Goal: Task Accomplishment & Management: Manage account settings

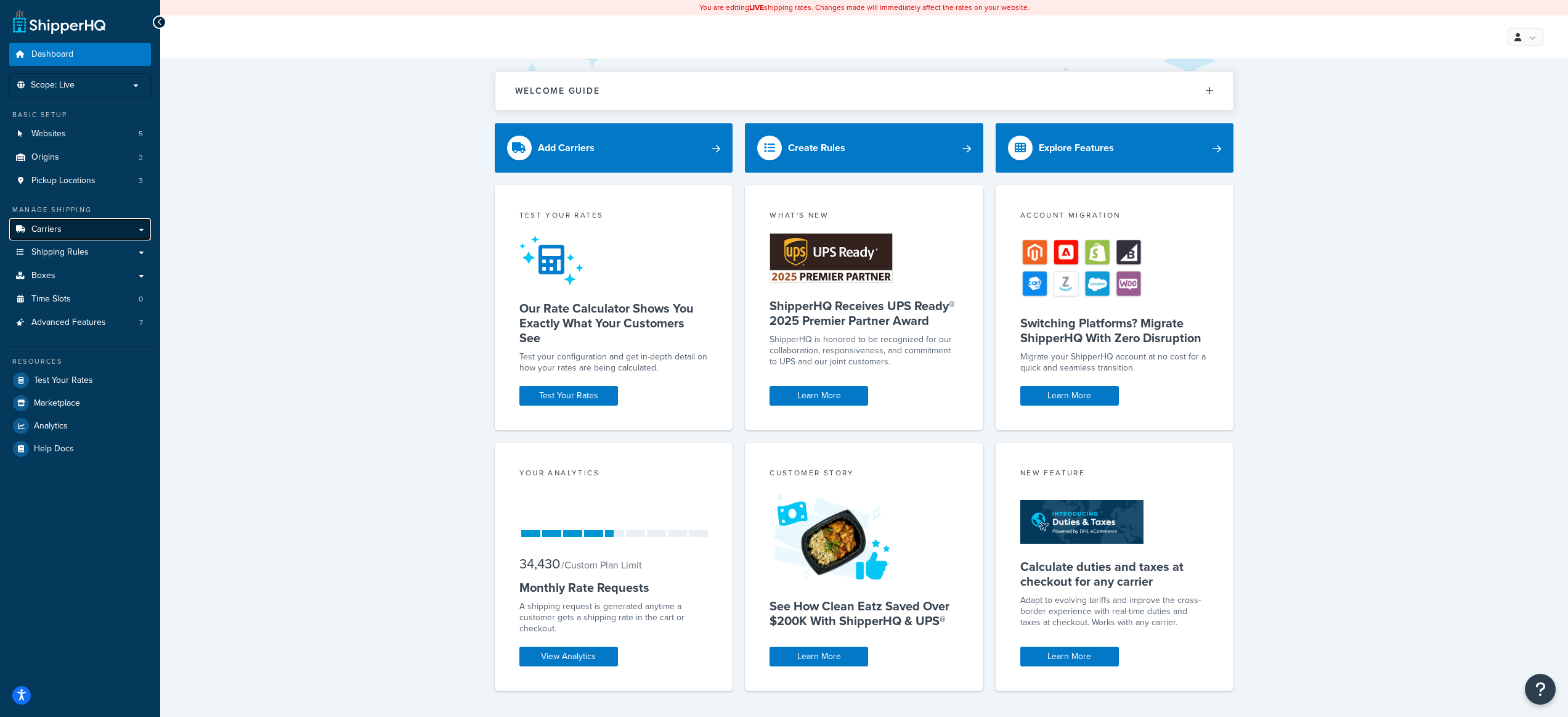
click at [111, 233] on link "Carriers" at bounding box center [80, 229] width 142 height 23
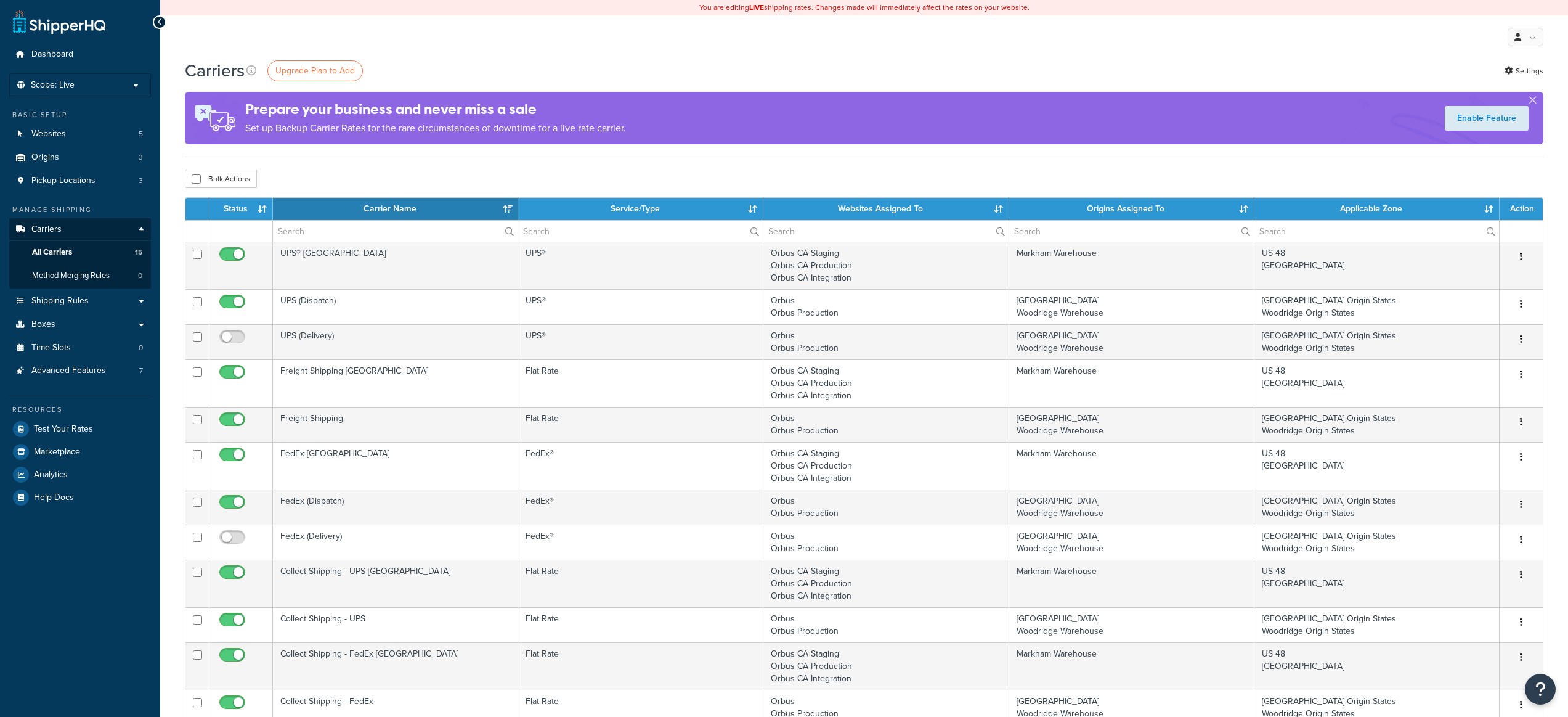
select select "15"
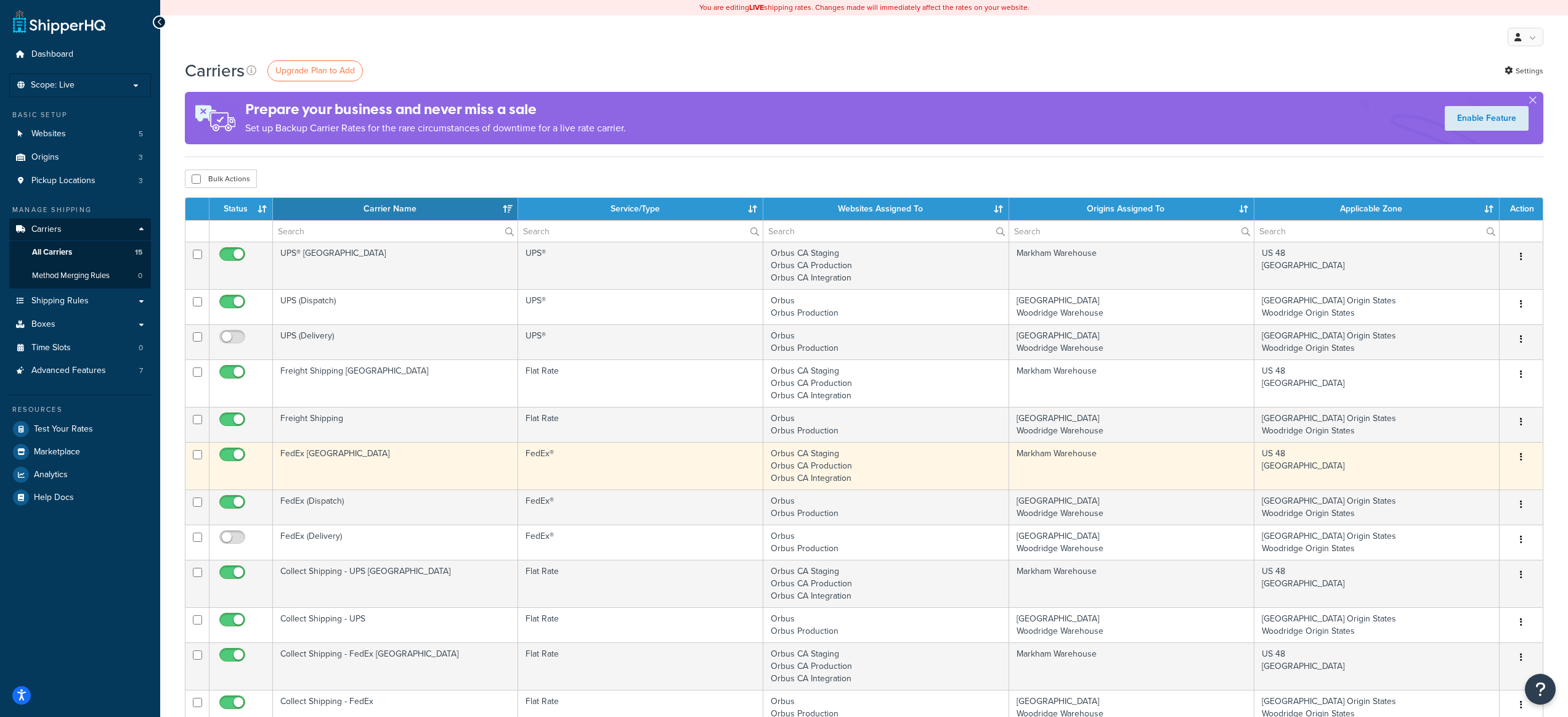
click at [368, 467] on td "FedEx [GEOGRAPHIC_DATA]" at bounding box center [395, 465] width 245 height 47
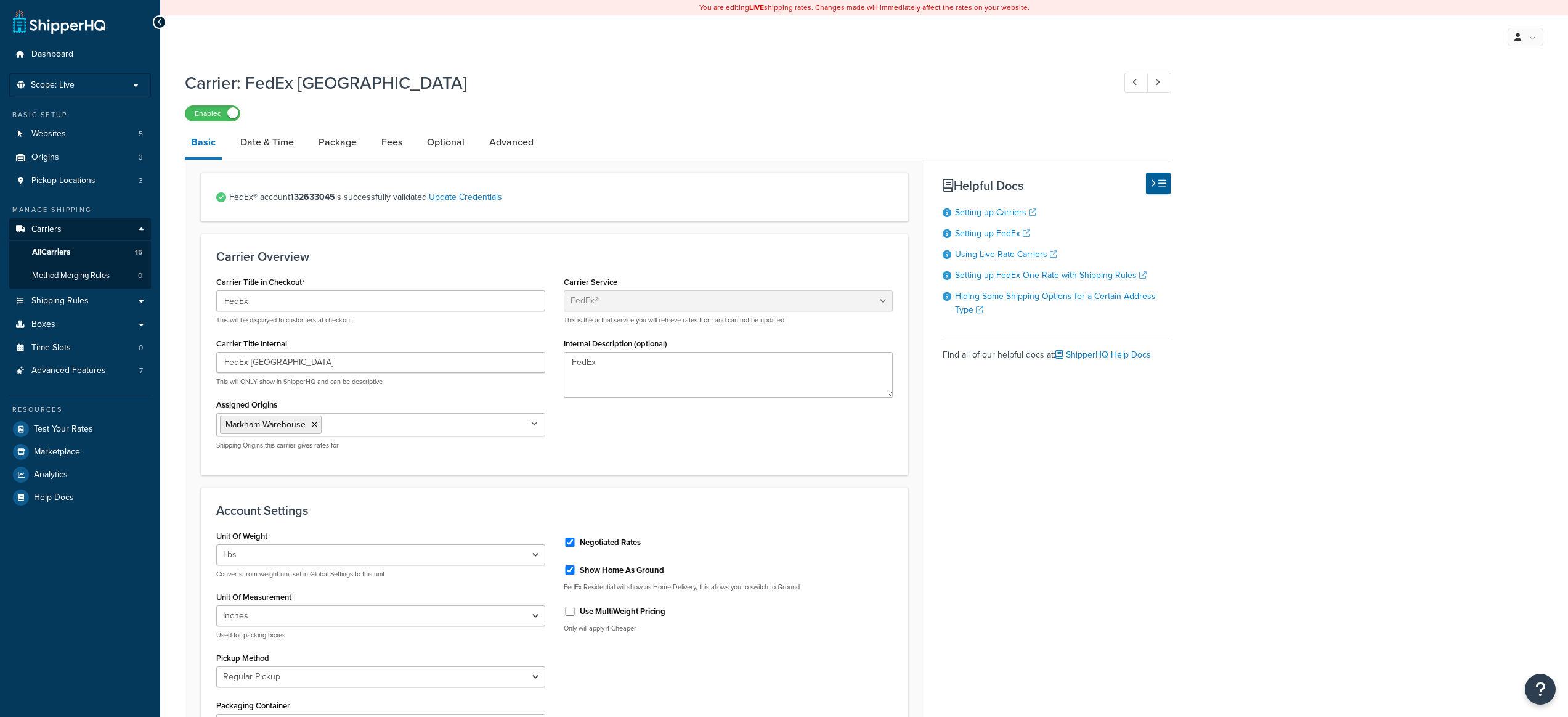
select select "fedEx"
select select "REGULAR_PICKUP"
select select "YOUR_PACKAGING"
click at [388, 148] on link "Fees" at bounding box center [392, 142] width 33 height 30
select select "package"
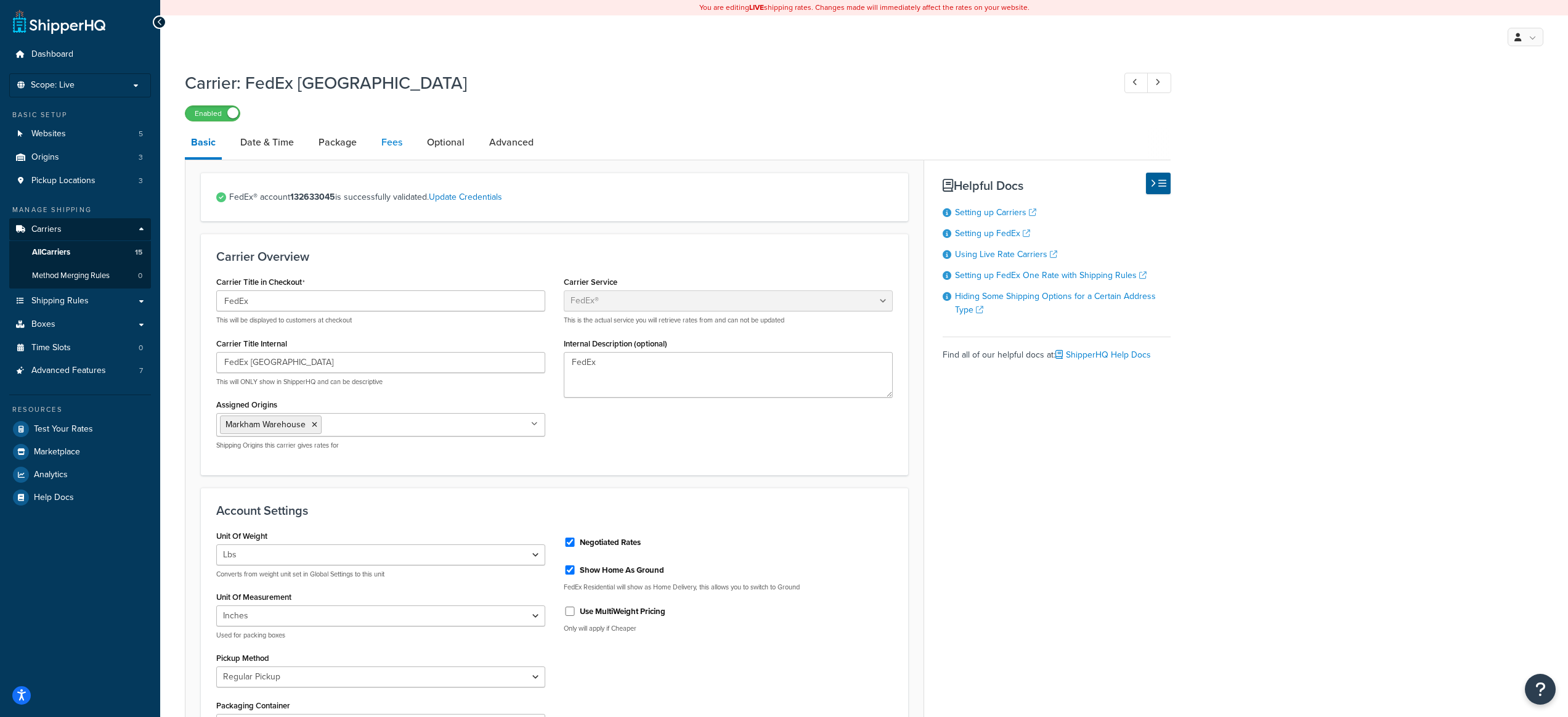
select select "AFTER"
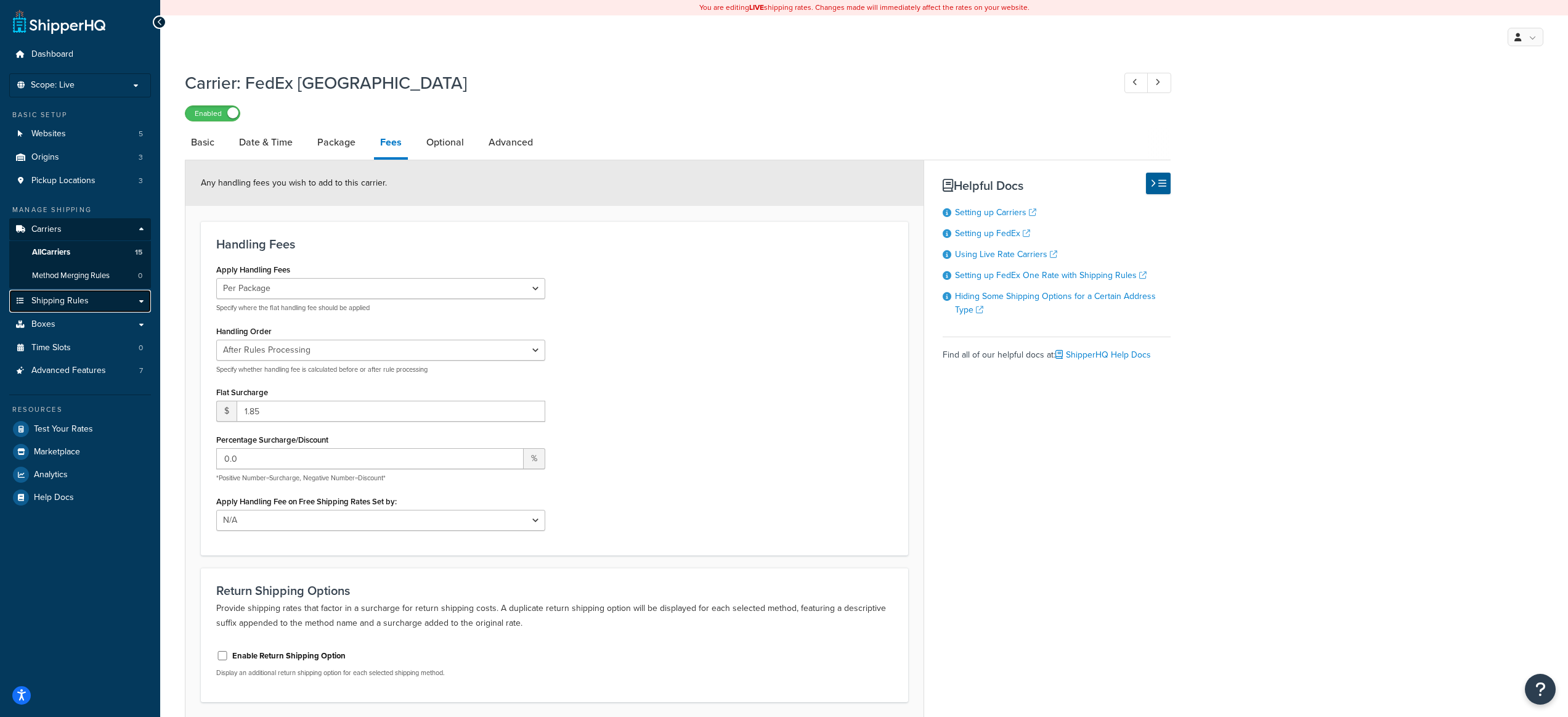
click at [48, 307] on span "Shipping Rules" at bounding box center [60, 300] width 57 height 10
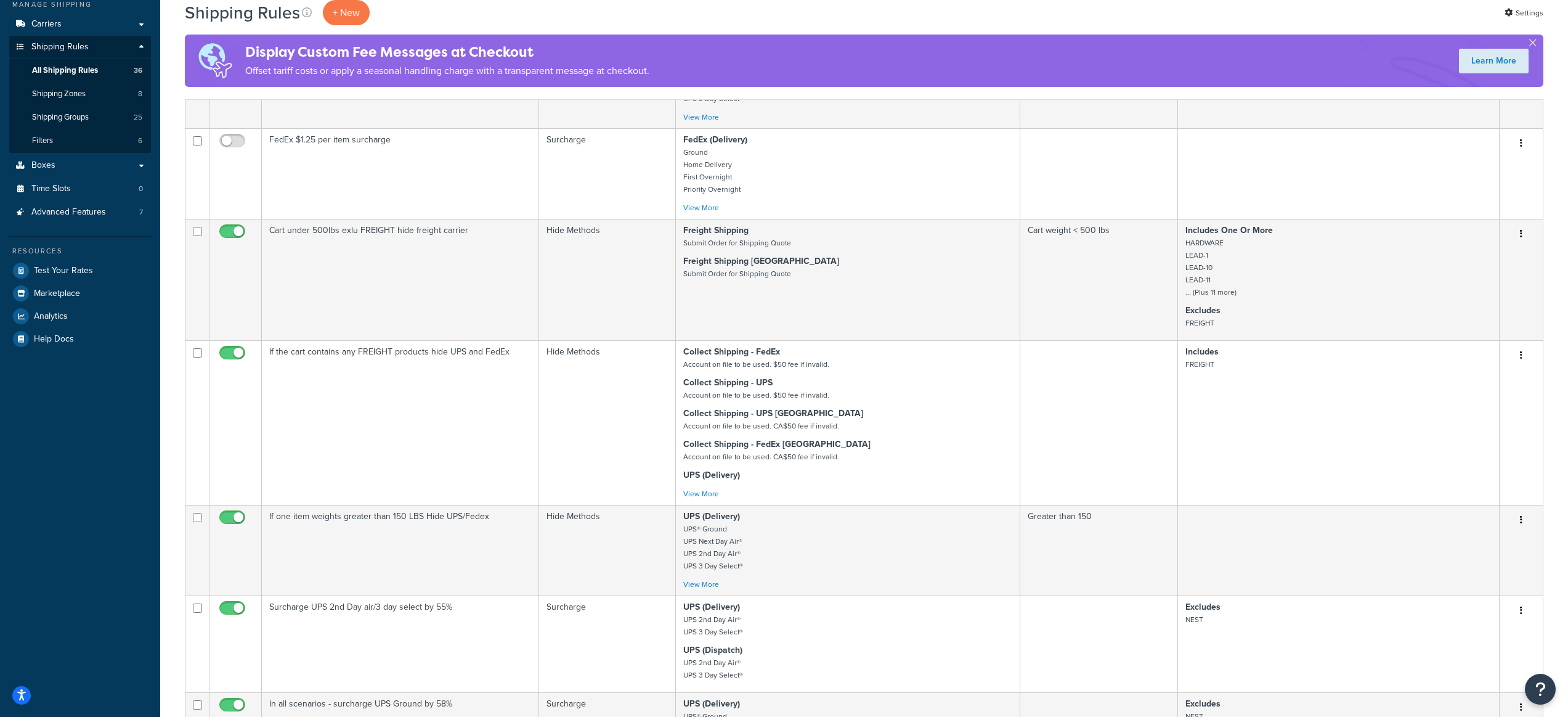
scroll to position [868, 0]
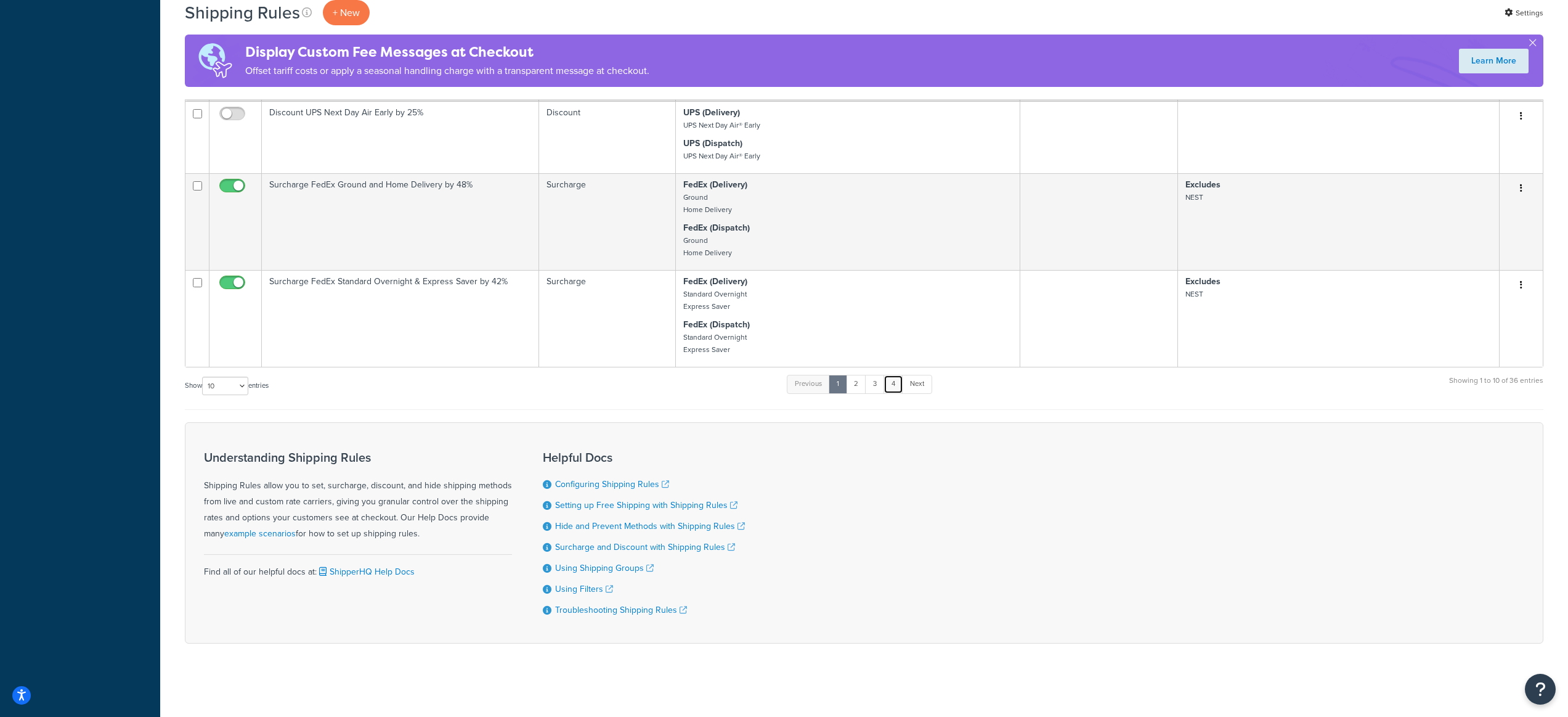
click at [895, 384] on link "4" at bounding box center [893, 384] width 20 height 19
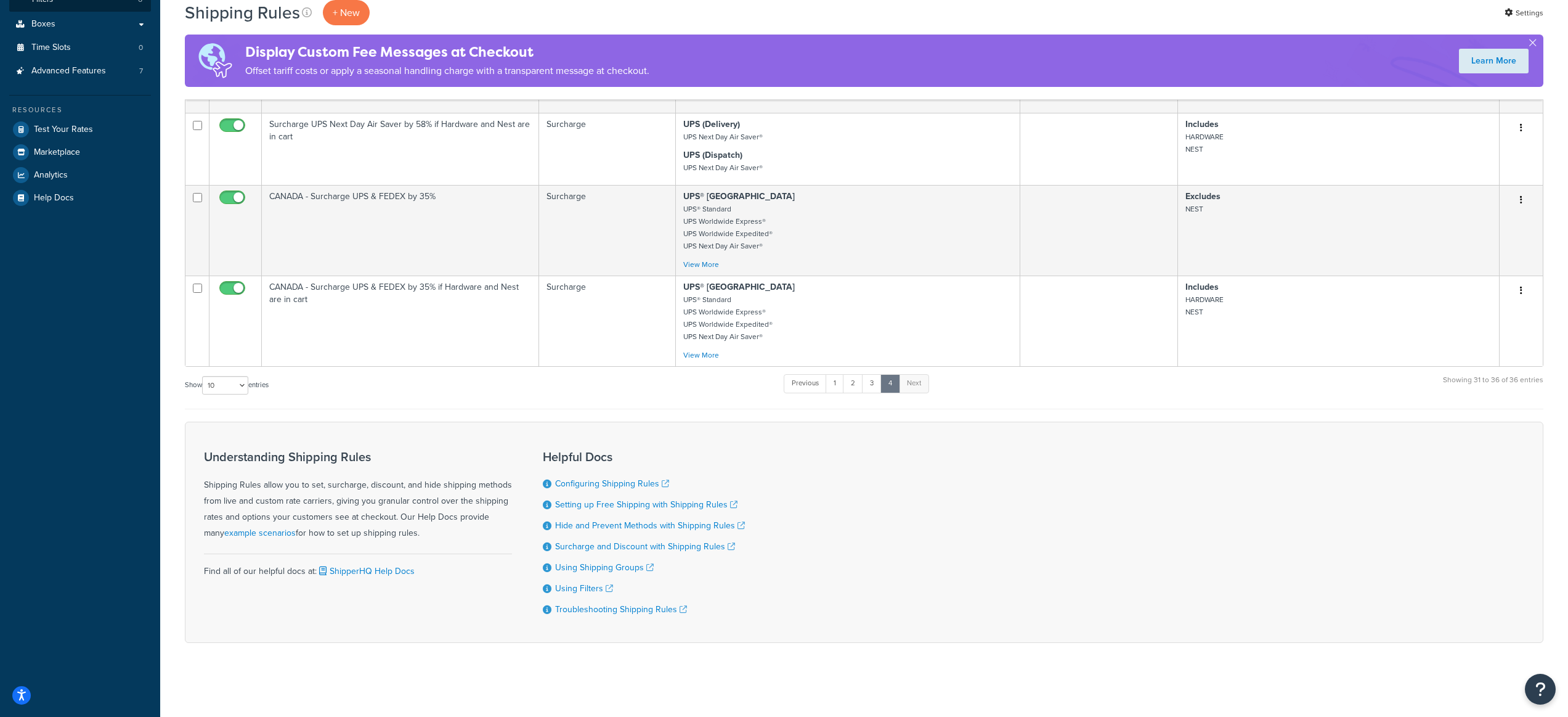
scroll to position [346, 0]
